Goal: Navigation & Orientation: Find specific page/section

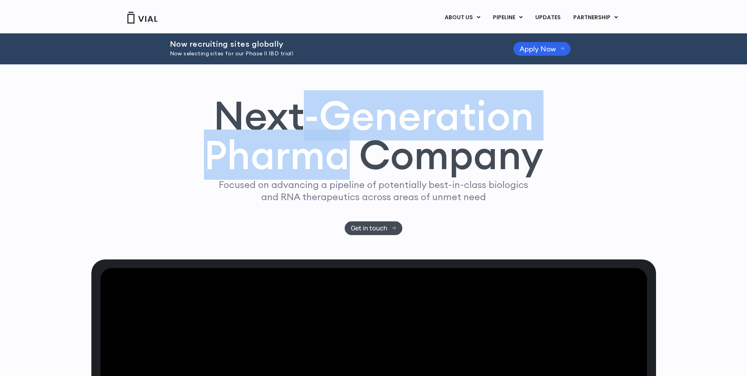
drag, startPoint x: 306, startPoint y: 187, endPoint x: 347, endPoint y: 246, distance: 71.4
click at [346, 175] on h1 "Next-Generation Pharma Company" at bounding box center [374, 135] width 340 height 79
click at [347, 175] on h1 "Next-Generation Pharma Company" at bounding box center [374, 135] width 340 height 79
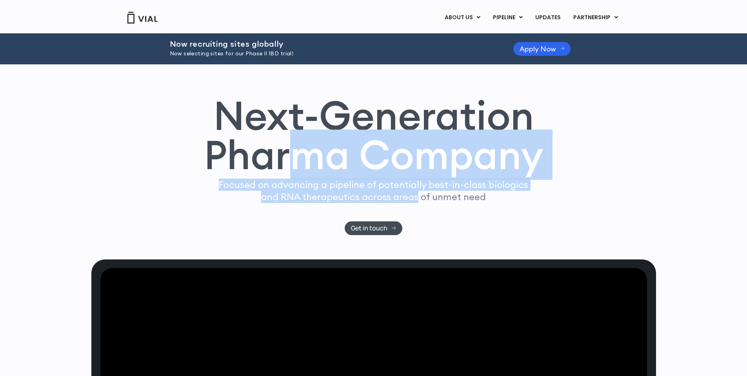
drag, startPoint x: 417, startPoint y: 272, endPoint x: 304, endPoint y: 219, distance: 124.6
click at [305, 220] on div "Next-Generation Pharma Company Focused on advancing a pipeline of potentially b…" at bounding box center [374, 165] width 502 height 139
click at [304, 175] on h1 "Next-Generation Pharma Company" at bounding box center [374, 135] width 340 height 79
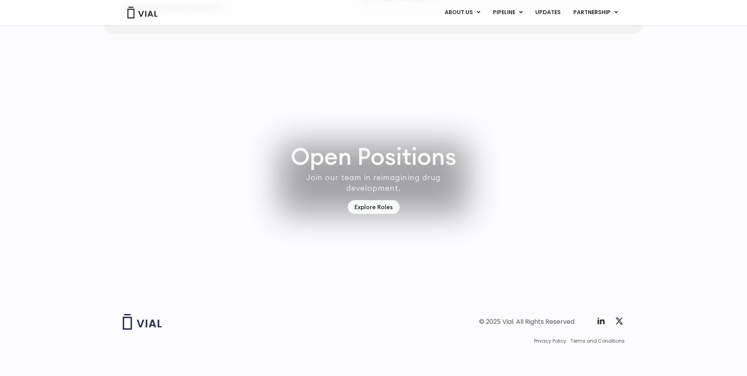
scroll to position [2286, 0]
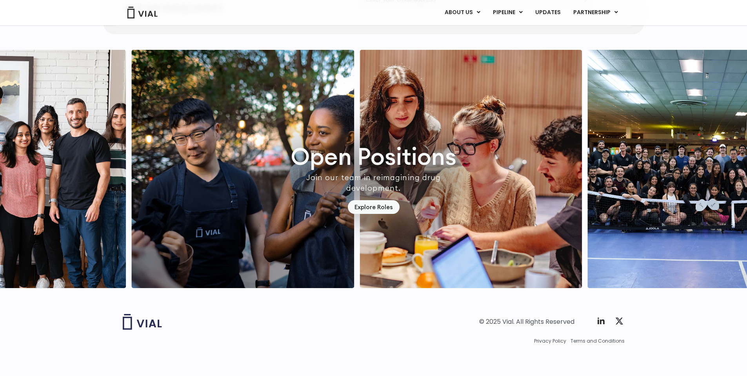
click at [360, 161] on img "2 / 7" at bounding box center [471, 169] width 223 height 238
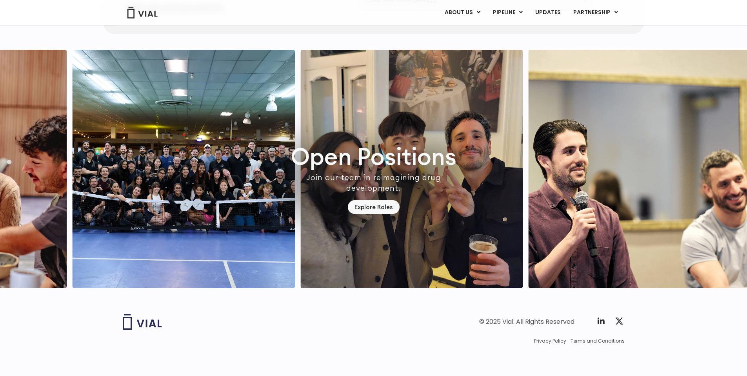
click at [331, 148] on img "4 / 7" at bounding box center [412, 169] width 223 height 238
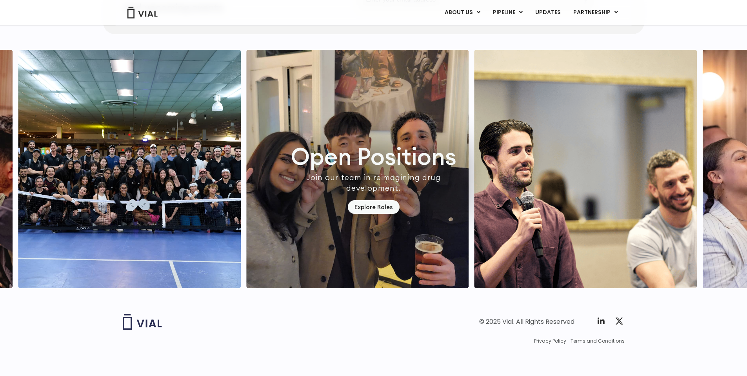
click at [410, 136] on img "4 / 7" at bounding box center [357, 169] width 223 height 238
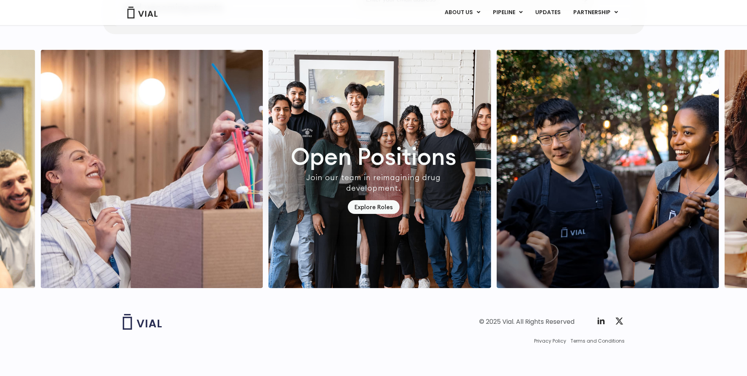
click at [156, 132] on img "6 / 7" at bounding box center [151, 169] width 223 height 238
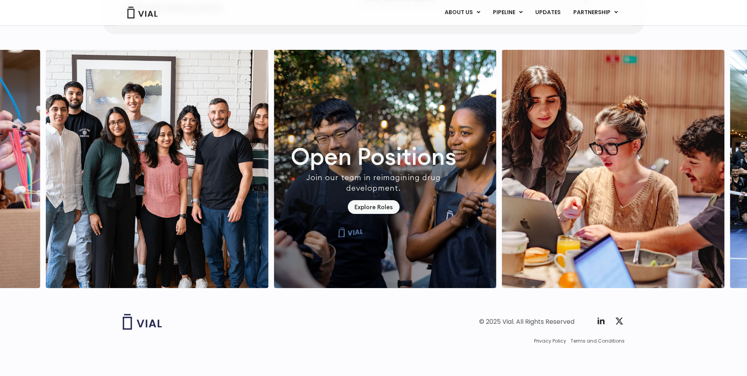
click at [248, 130] on img "7 / 7" at bounding box center [157, 169] width 223 height 238
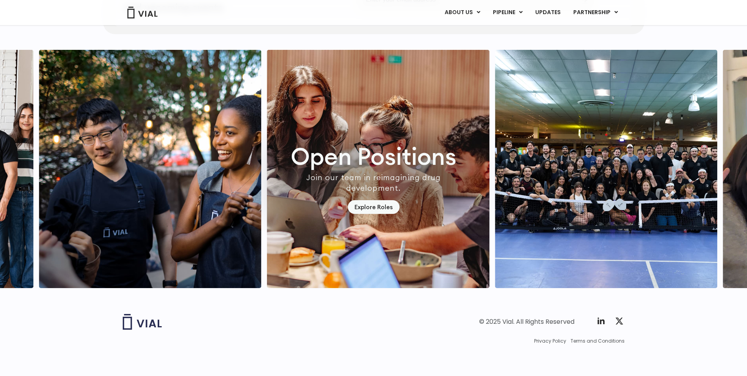
click at [231, 220] on img "1 / 7" at bounding box center [150, 169] width 223 height 238
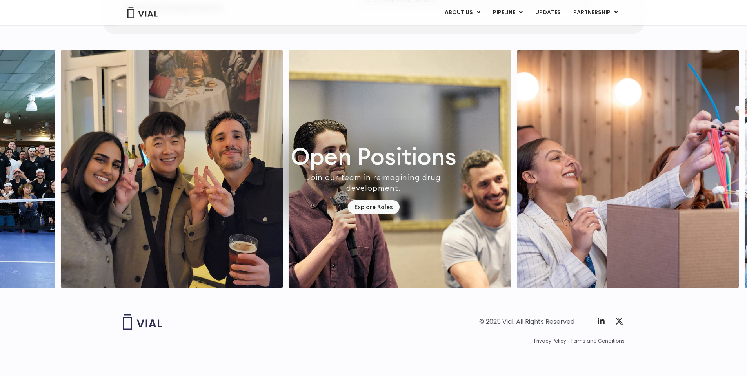
click at [118, 186] on img "4 / 7" at bounding box center [171, 169] width 223 height 238
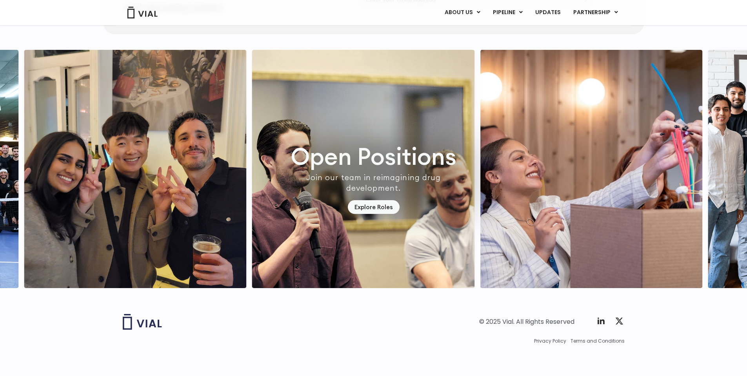
click at [501, 165] on img "6 / 7" at bounding box center [591, 169] width 223 height 238
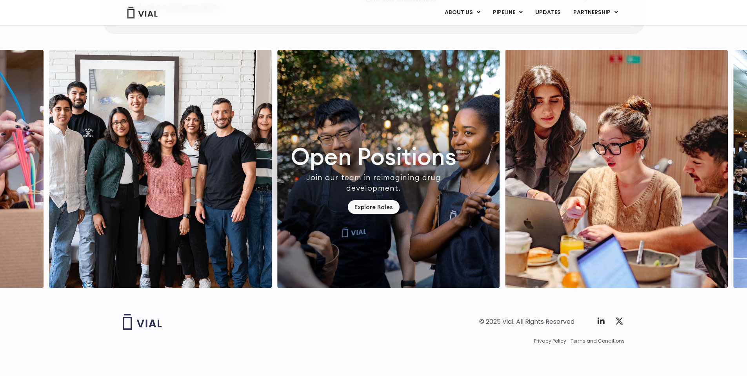
click at [176, 133] on img "7 / 7" at bounding box center [160, 169] width 223 height 238
click at [505, 119] on img "2 / 7" at bounding box center [616, 169] width 223 height 238
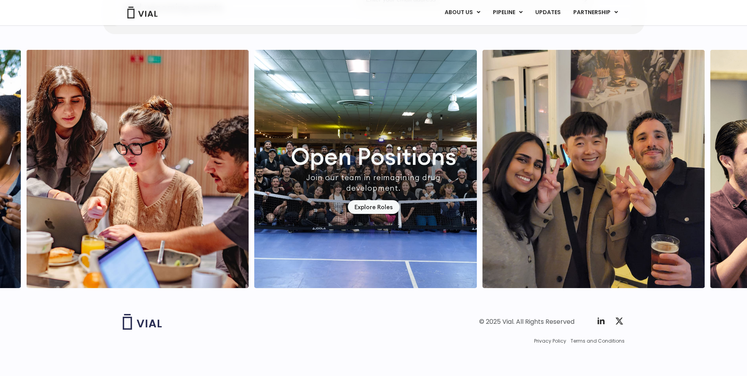
click at [506, 101] on img "4 / 7" at bounding box center [594, 169] width 223 height 238
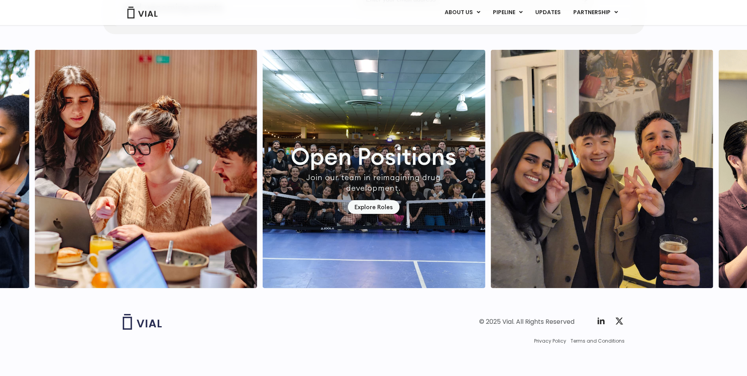
click at [513, 101] on img "4 / 7" at bounding box center [602, 169] width 223 height 238
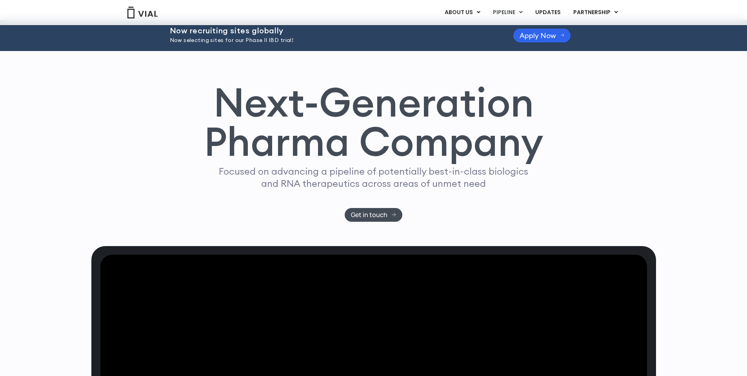
scroll to position [0, 0]
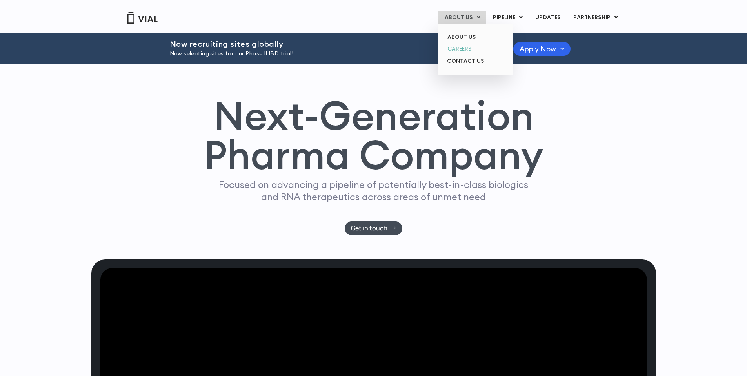
click at [456, 47] on link "CAREERS" at bounding box center [475, 49] width 69 height 12
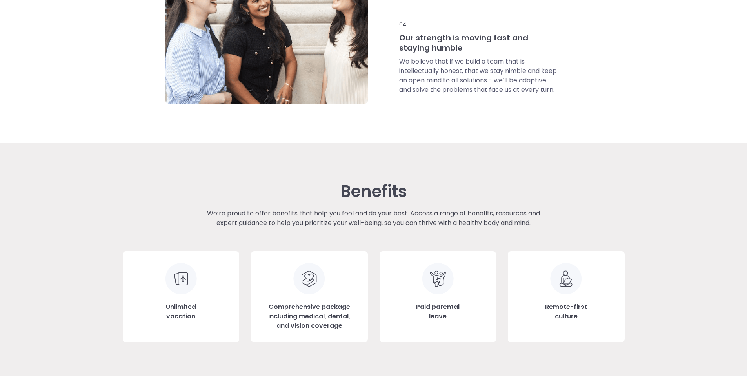
scroll to position [1085, 0]
